Goal: Task Accomplishment & Management: Manage account settings

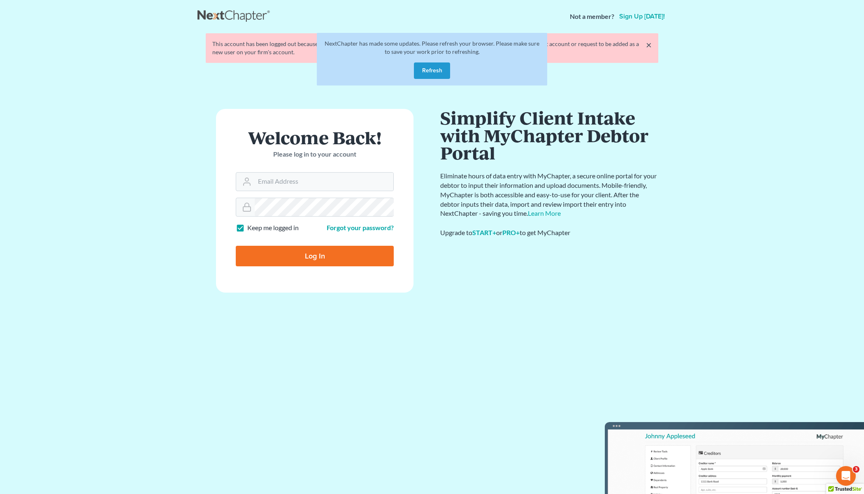
click at [447, 68] on button "Refresh" at bounding box center [432, 71] width 36 height 16
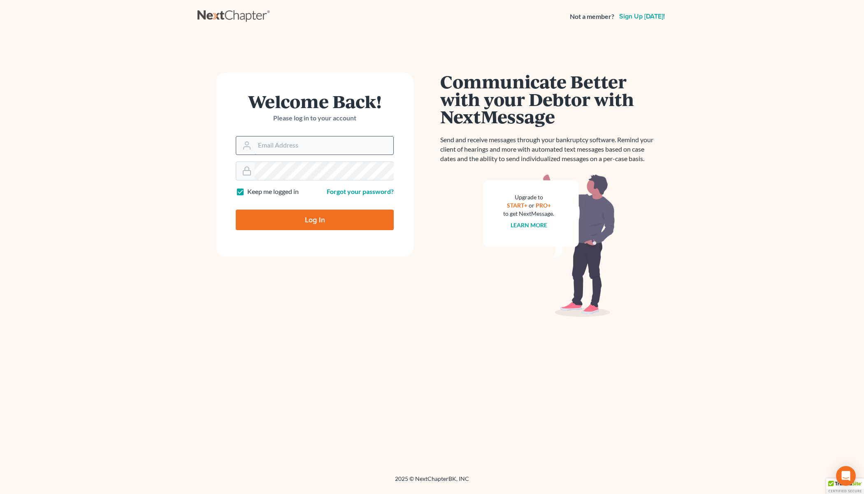
click at [332, 146] on input "Email Address" at bounding box center [324, 146] width 139 height 18
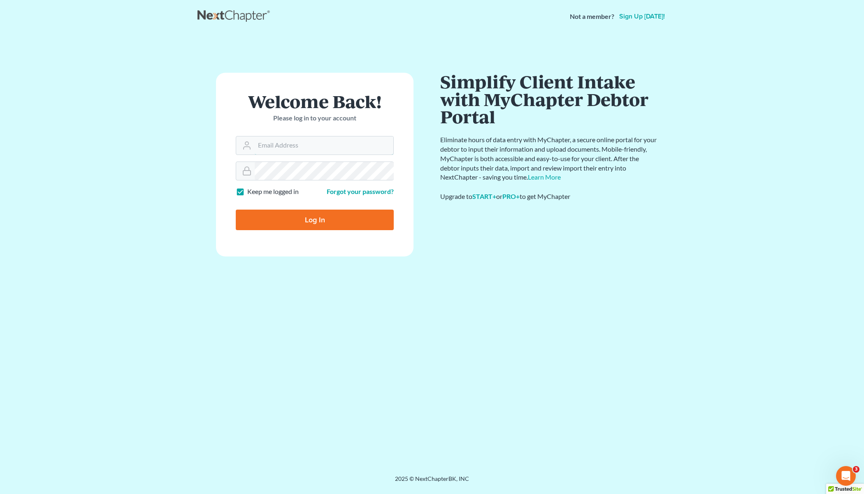
type input "christiaan@mvnlaw.com"
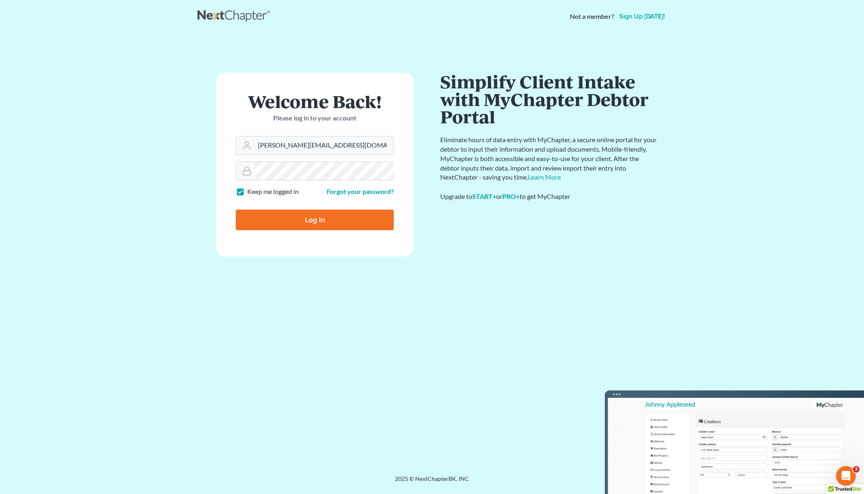
click at [282, 226] on input "Log In" at bounding box center [315, 220] width 158 height 21
type input "Thinking..."
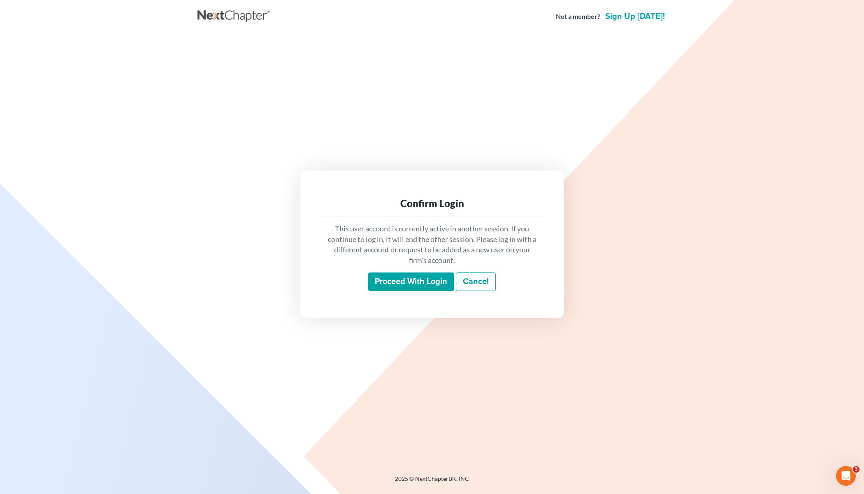
click at [381, 275] on input "Proceed with login" at bounding box center [411, 282] width 86 height 19
